Goal: Information Seeking & Learning: Learn about a topic

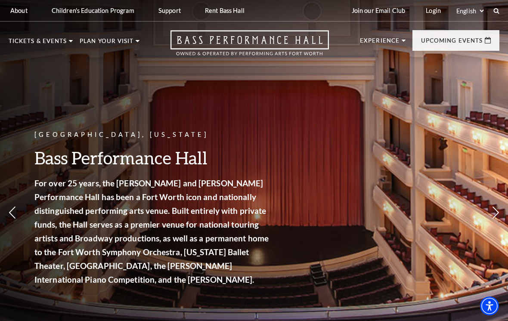
click at [254, 290] on link "View Full Calendar" at bounding box center [253, 294] width 95 height 34
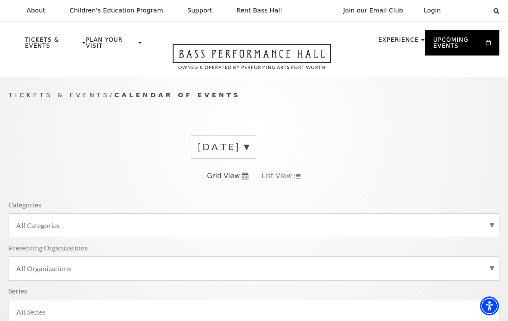
scroll to position [13, 0]
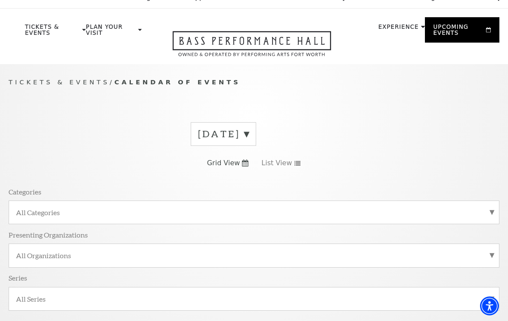
click at [256, 144] on div "[DATE]" at bounding box center [223, 134] width 65 height 24
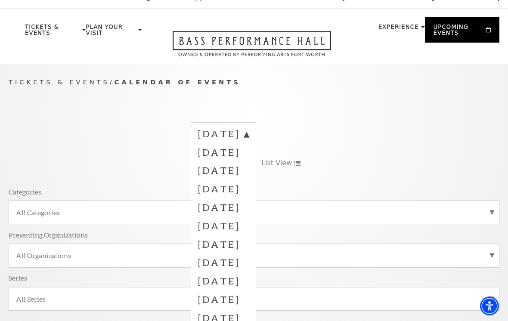
click at [249, 129] on label "[DATE]" at bounding box center [223, 136] width 51 height 16
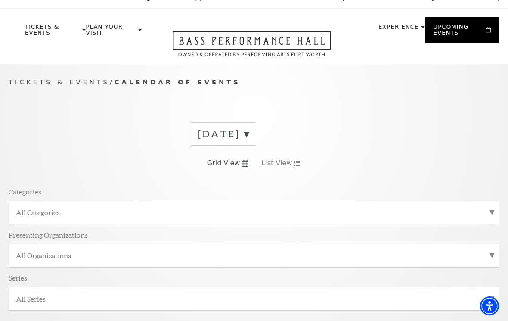
click at [249, 137] on label "[DATE]" at bounding box center [223, 134] width 51 height 13
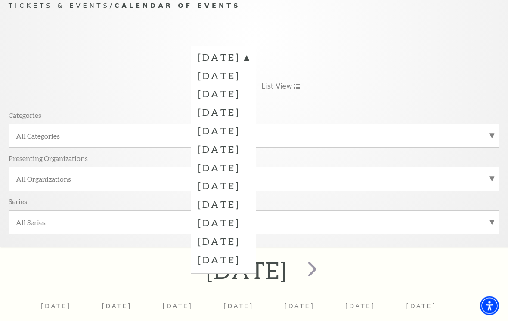
scroll to position [90, 0]
click at [249, 77] on label "[DATE]" at bounding box center [223, 75] width 51 height 19
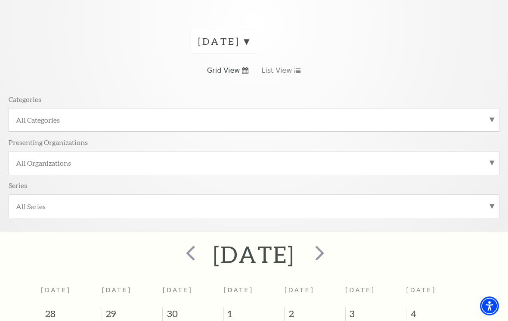
scroll to position [105, 0]
click at [332, 249] on span "next" at bounding box center [320, 253] width 25 height 25
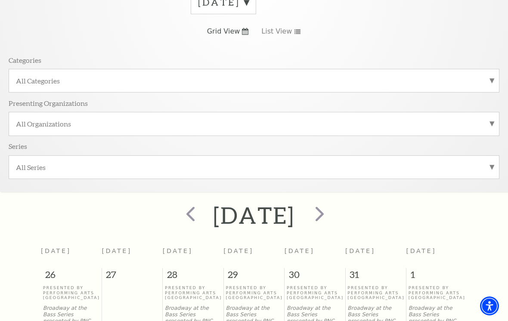
scroll to position [153, 0]
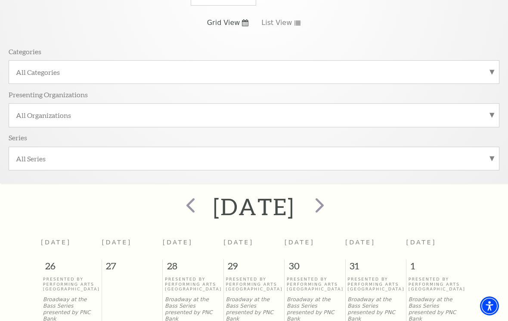
click at [332, 206] on span "next" at bounding box center [320, 205] width 25 height 25
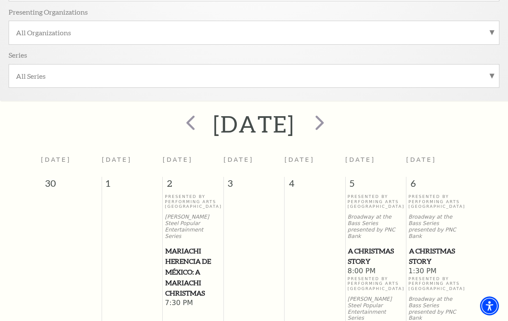
scroll to position [223, 0]
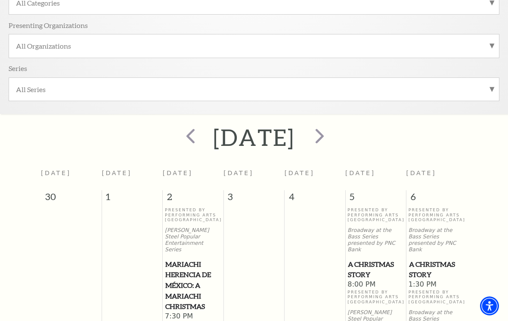
click at [332, 145] on span "next" at bounding box center [320, 136] width 25 height 25
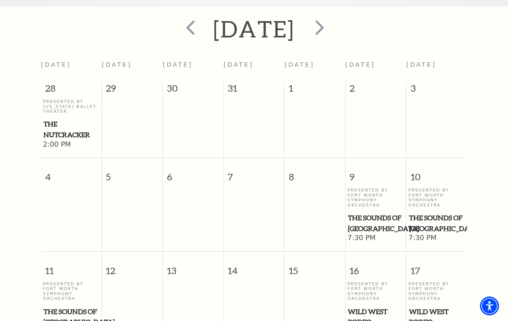
scroll to position [328, 0]
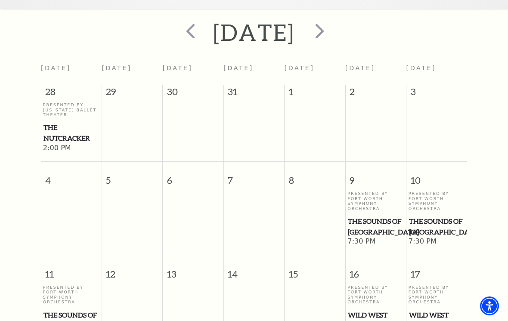
click at [332, 29] on span "next" at bounding box center [320, 31] width 25 height 25
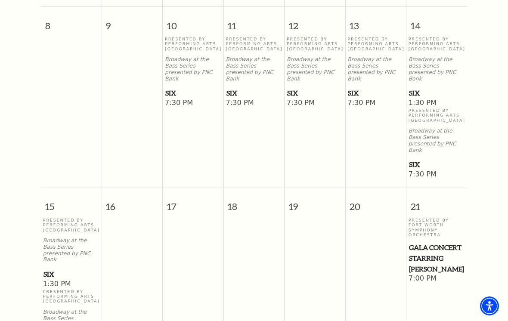
scroll to position [387, 0]
